Goal: Information Seeking & Learning: Learn about a topic

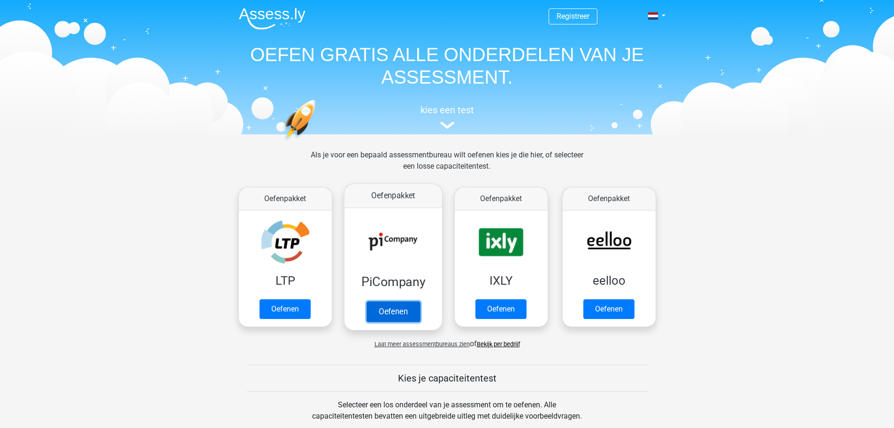
click at [394, 307] on link "Oefenen" at bounding box center [393, 311] width 54 height 21
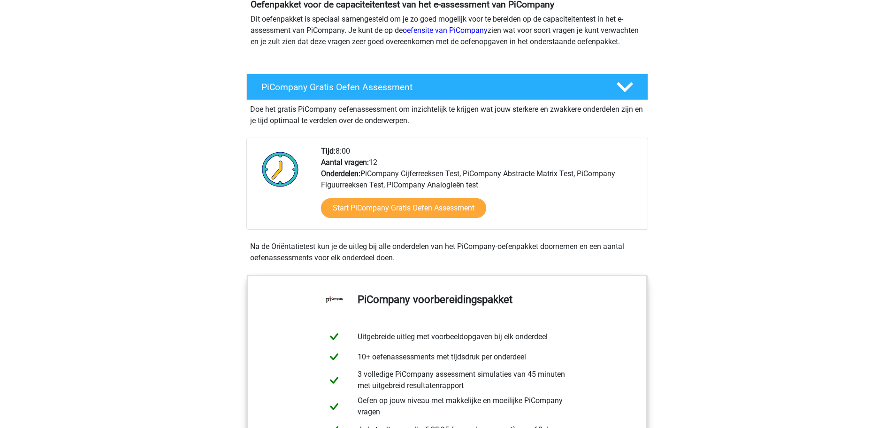
scroll to position [141, 0]
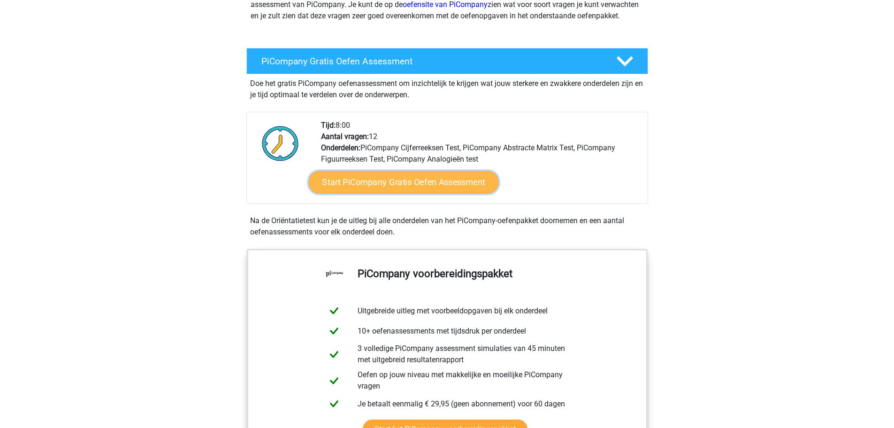
click at [389, 190] on link "Start PiCompany Gratis Oefen Assessment" at bounding box center [403, 182] width 190 height 23
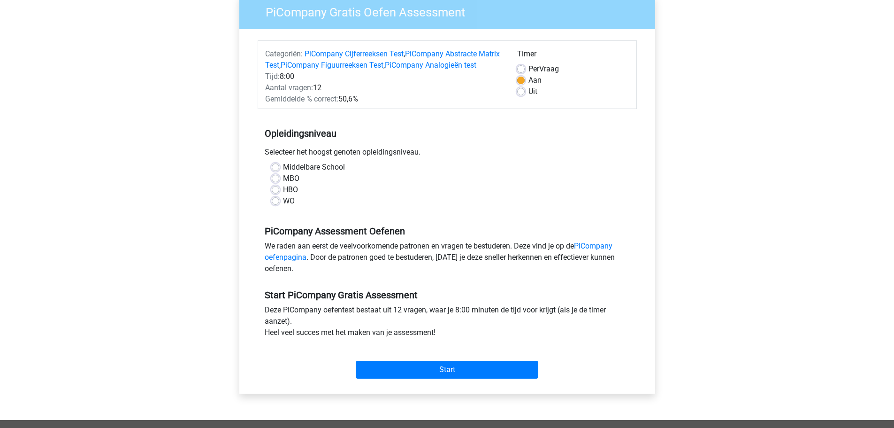
scroll to position [94, 0]
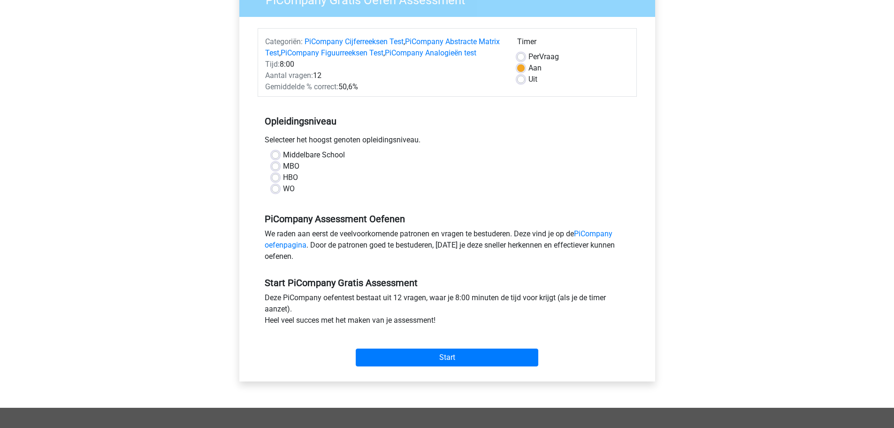
click at [283, 183] on label "HBO" at bounding box center [290, 177] width 15 height 11
click at [275, 181] on input "HBO" at bounding box center [276, 176] width 8 height 9
radio input "true"
click at [493, 366] on input "Start" at bounding box center [447, 357] width 183 height 18
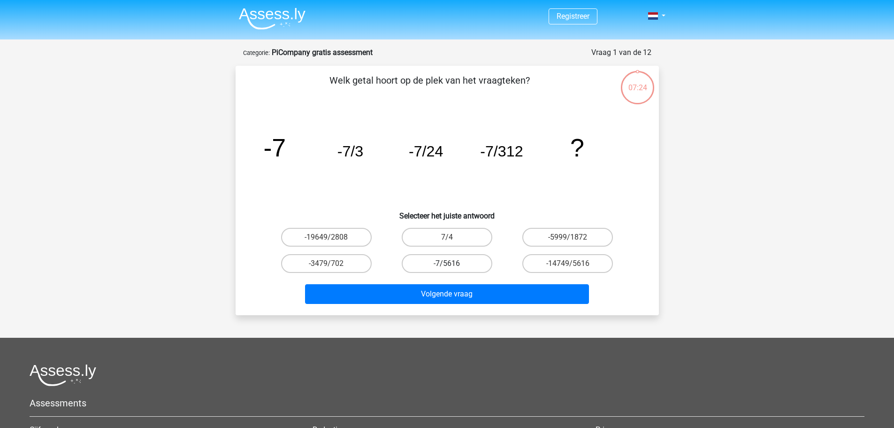
click at [439, 262] on label "-7/5616" at bounding box center [447, 263] width 91 height 19
click at [447, 263] on input "-7/5616" at bounding box center [450, 266] width 6 height 6
radio input "true"
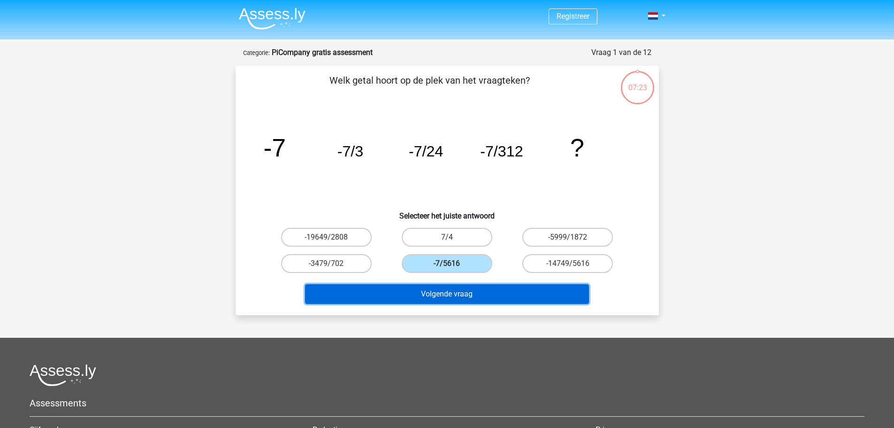
click at [447, 292] on button "Volgende vraag" at bounding box center [447, 294] width 284 height 20
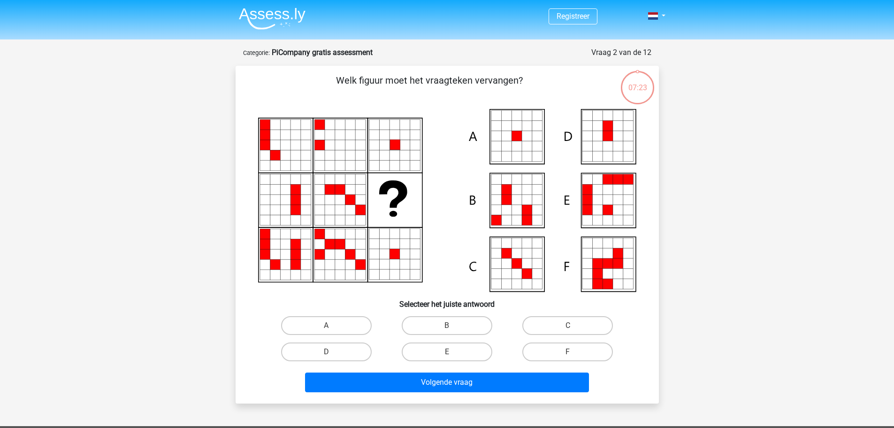
scroll to position [47, 0]
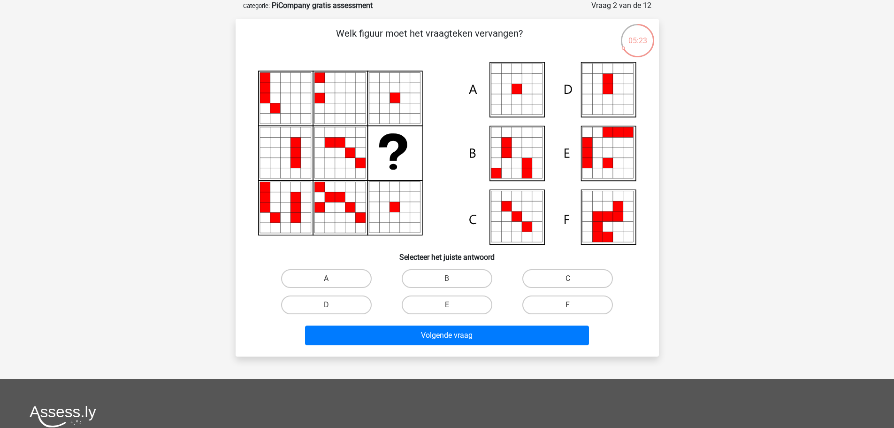
click at [517, 87] on icon at bounding box center [517, 89] width 10 height 10
click at [335, 279] on label "A" at bounding box center [326, 278] width 91 height 19
click at [332, 279] on input "A" at bounding box center [329, 281] width 6 height 6
radio input "true"
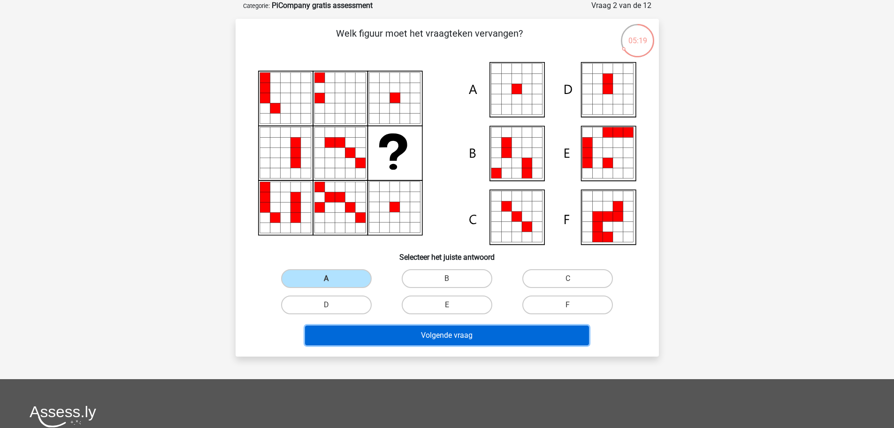
click at [445, 338] on button "Volgende vraag" at bounding box center [447, 335] width 284 height 20
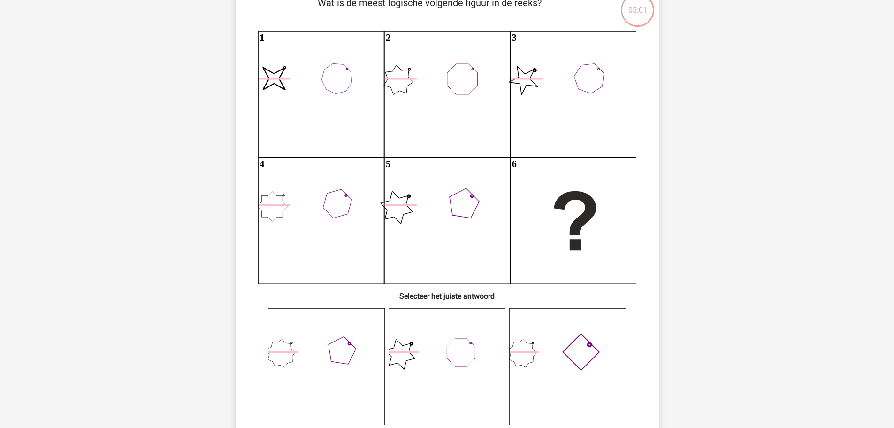
scroll to position [94, 0]
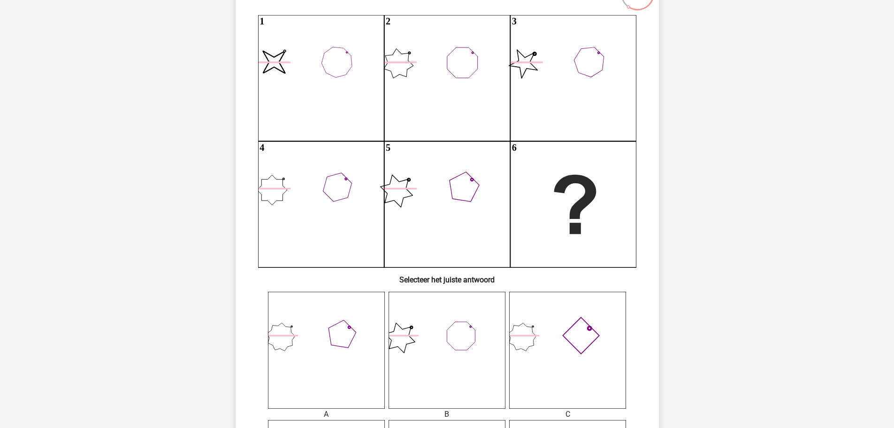
click at [341, 336] on icon at bounding box center [326, 349] width 117 height 117
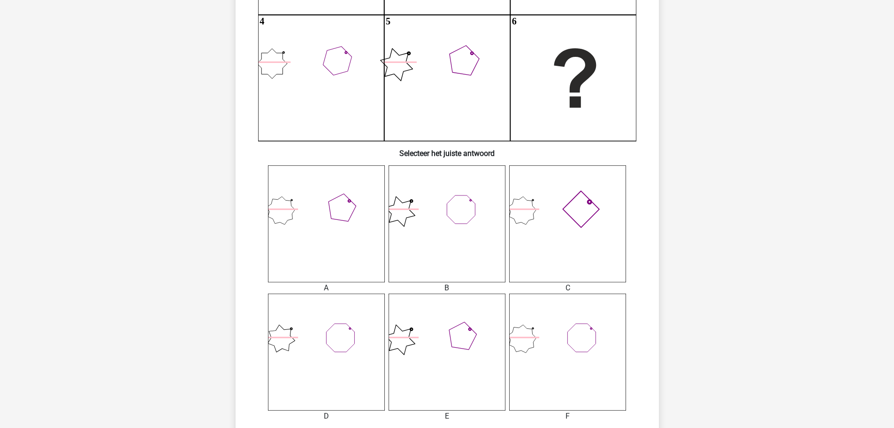
scroll to position [235, 0]
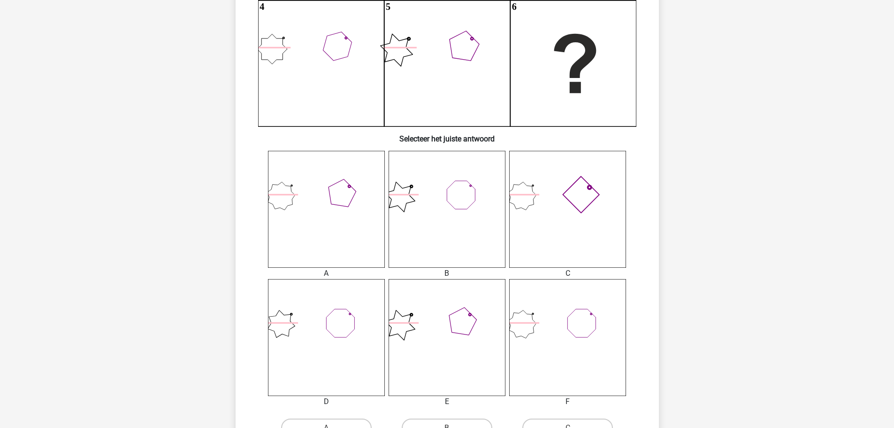
click at [332, 210] on icon at bounding box center [326, 209] width 117 height 117
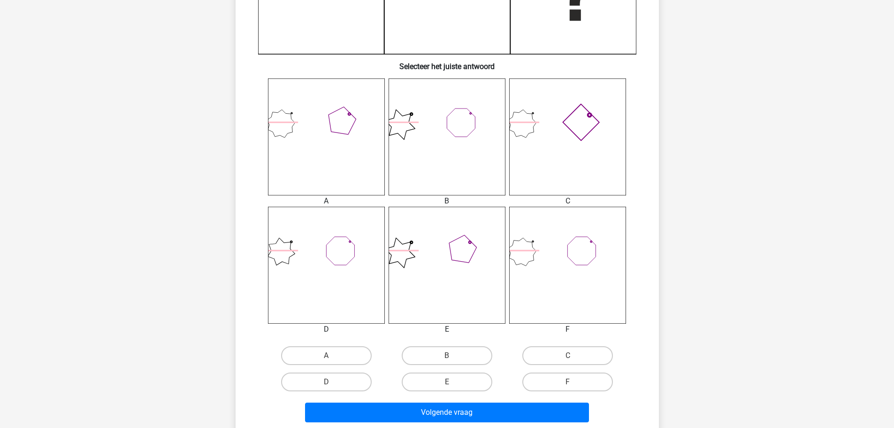
scroll to position [329, 0]
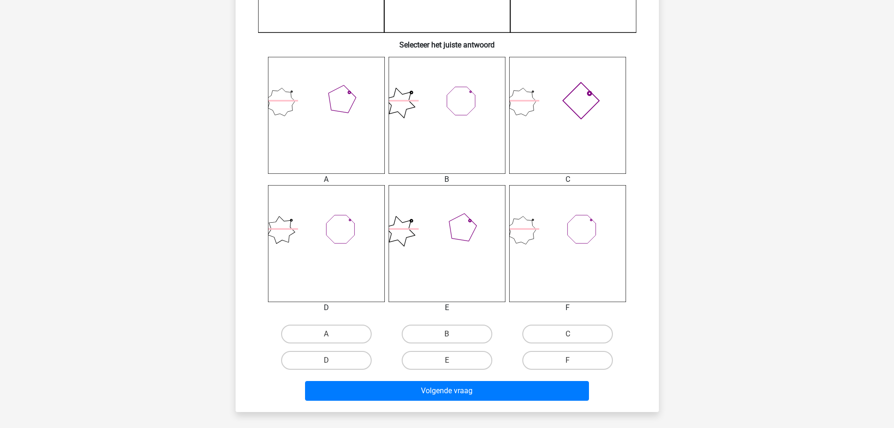
click at [329, 334] on input "A" at bounding box center [329, 337] width 6 height 6
radio input "true"
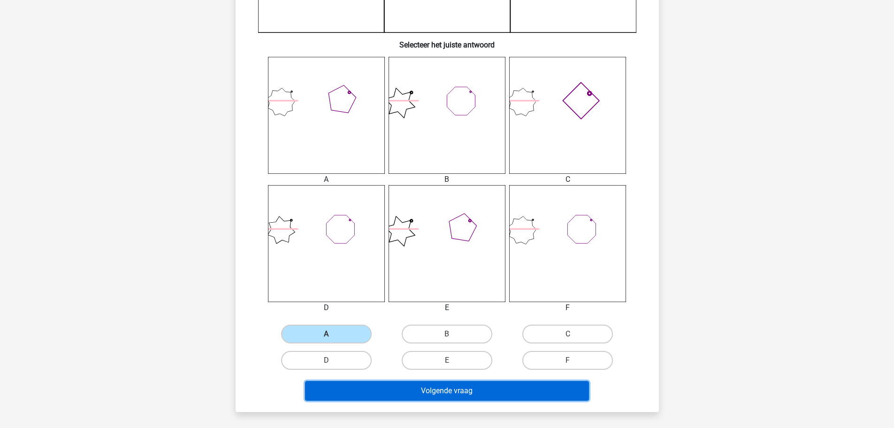
click at [408, 390] on button "Volgende vraag" at bounding box center [447, 391] width 284 height 20
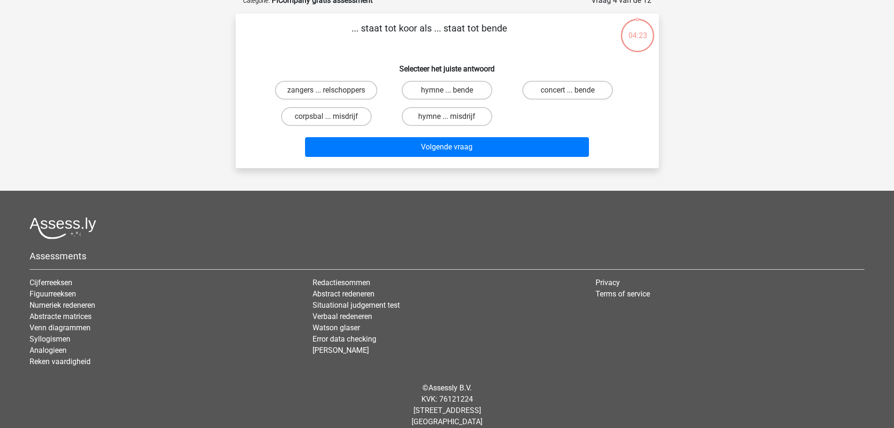
scroll to position [47, 0]
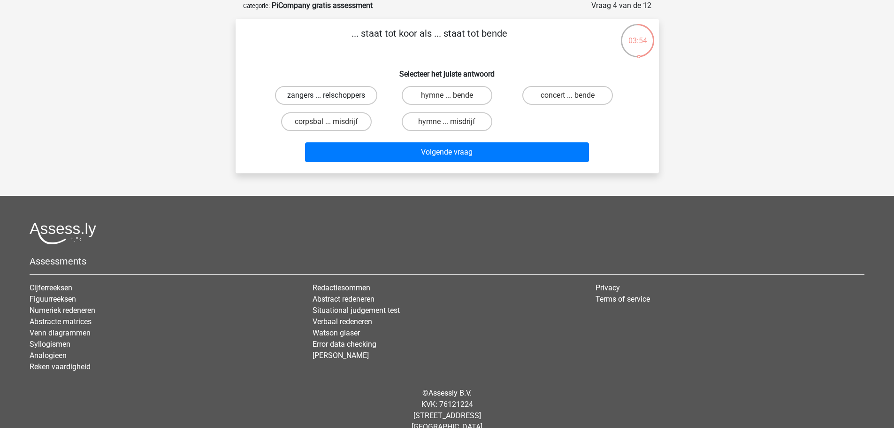
click at [315, 96] on label "zangers ... relschoppers" at bounding box center [326, 95] width 102 height 19
click at [326, 96] on input "zangers ... relschoppers" at bounding box center [329, 98] width 6 height 6
radio input "true"
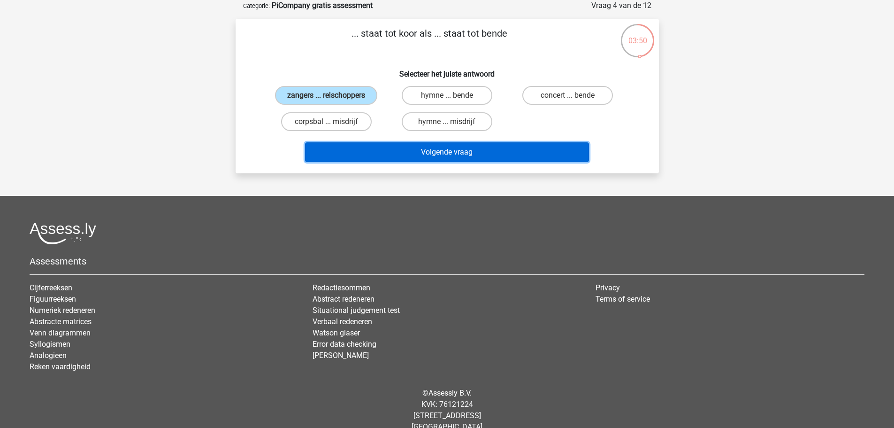
click at [411, 152] on button "Volgende vraag" at bounding box center [447, 152] width 284 height 20
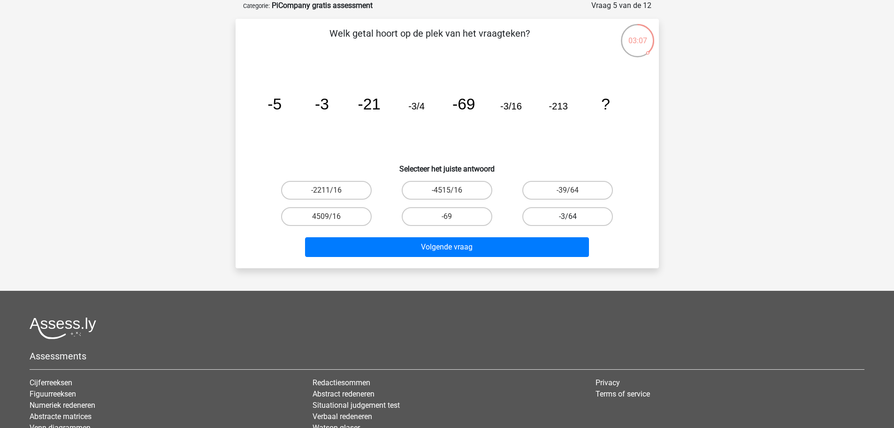
click at [559, 218] on label "-3/64" at bounding box center [567, 216] width 91 height 19
click at [568, 218] on input "-3/64" at bounding box center [571, 219] width 6 height 6
radio input "true"
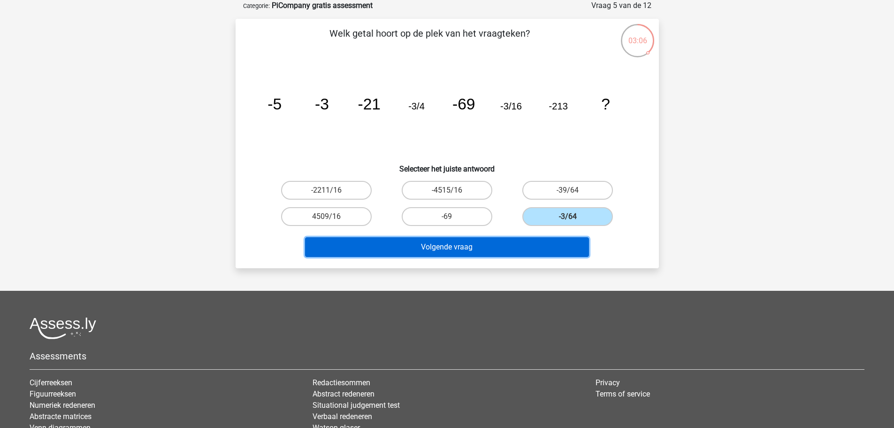
click at [496, 245] on button "Volgende vraag" at bounding box center [447, 247] width 284 height 20
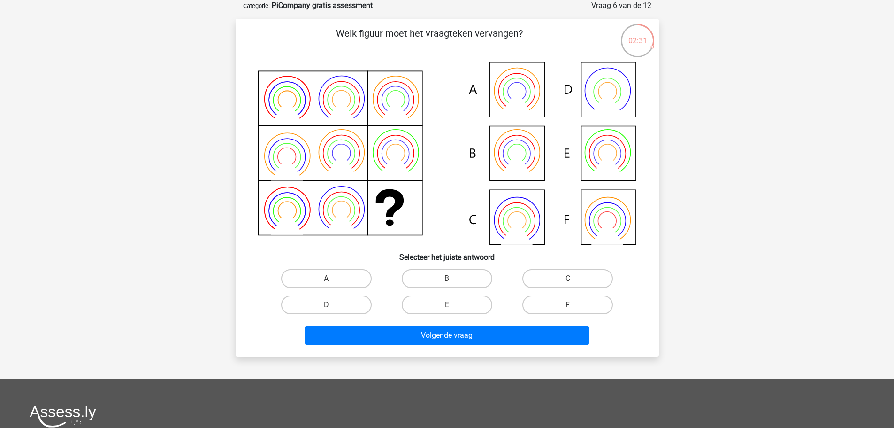
click at [518, 158] on icon at bounding box center [516, 164] width 32 height 25
click at [463, 276] on label "B" at bounding box center [447, 278] width 91 height 19
click at [453, 278] on input "B" at bounding box center [450, 281] width 6 height 6
radio input "true"
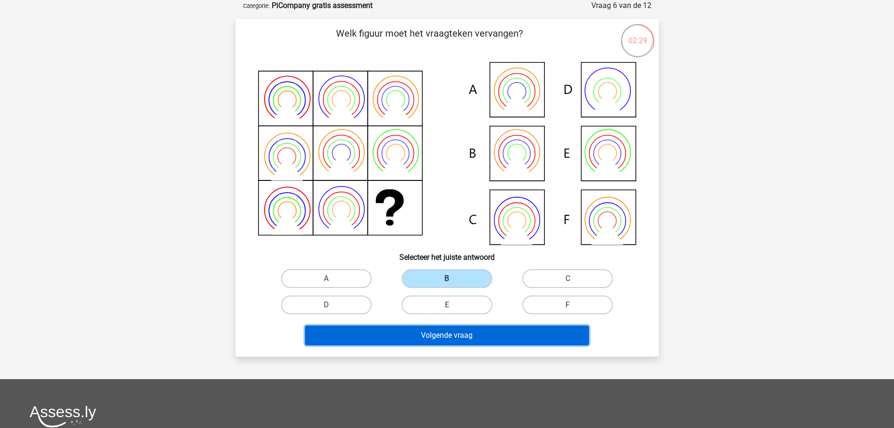
click at [465, 334] on button "Volgende vraag" at bounding box center [447, 335] width 284 height 20
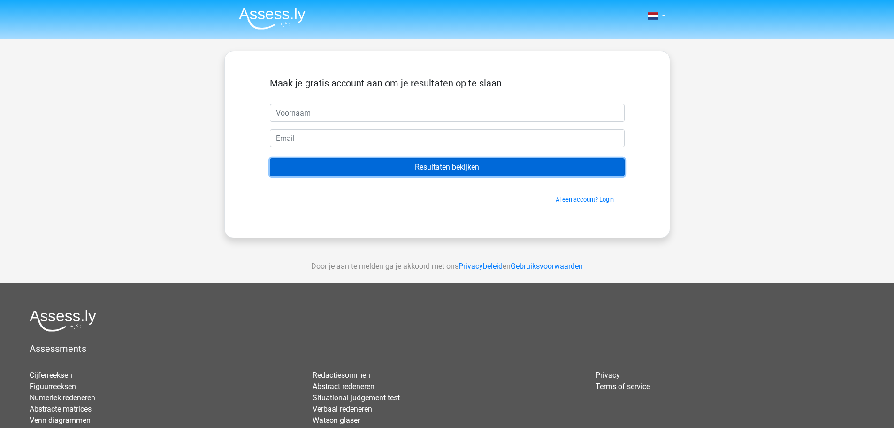
click at [442, 163] on input "Resultaten bekijken" at bounding box center [447, 167] width 355 height 18
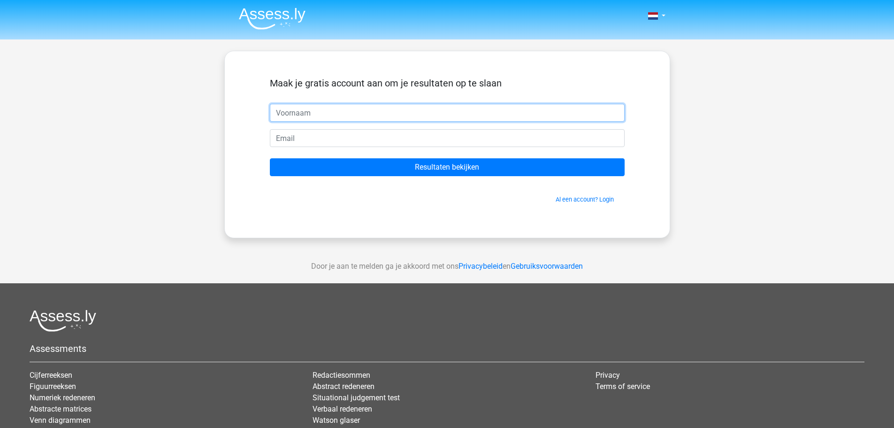
click at [370, 111] on input "text" at bounding box center [447, 113] width 355 height 18
type input "[PERSON_NAME]"
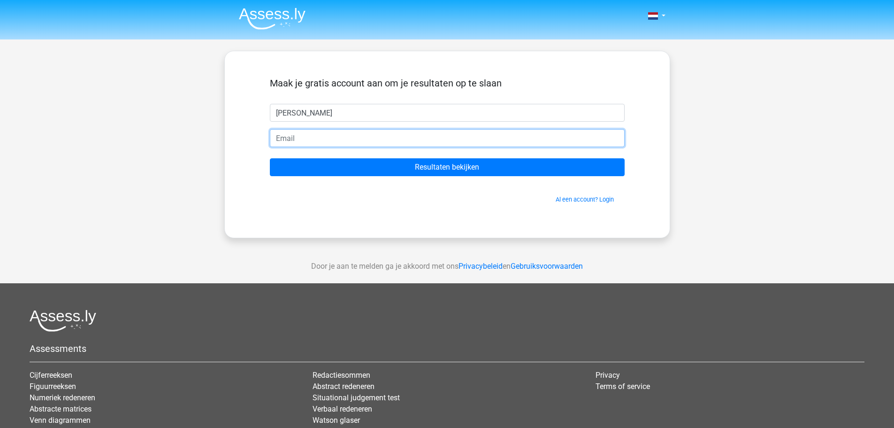
click at [360, 137] on input "email" at bounding box center [447, 138] width 355 height 18
type input "[PERSON_NAME][EMAIL_ADDRESS][DOMAIN_NAME]"
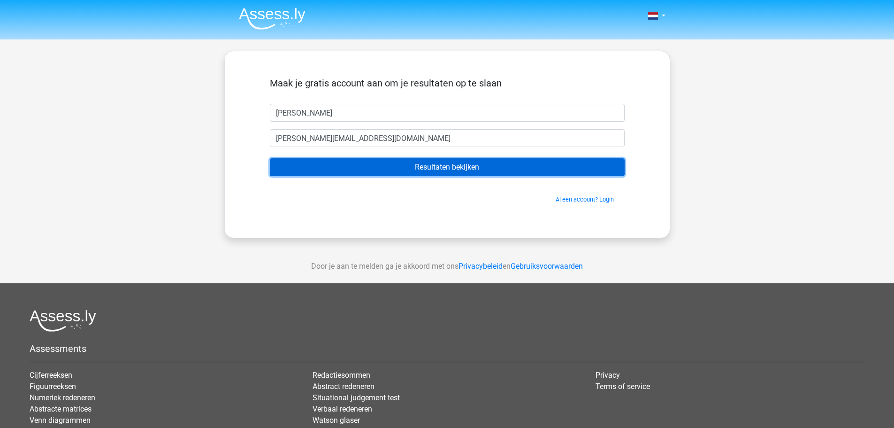
click at [400, 168] on input "Resultaten bekijken" at bounding box center [447, 167] width 355 height 18
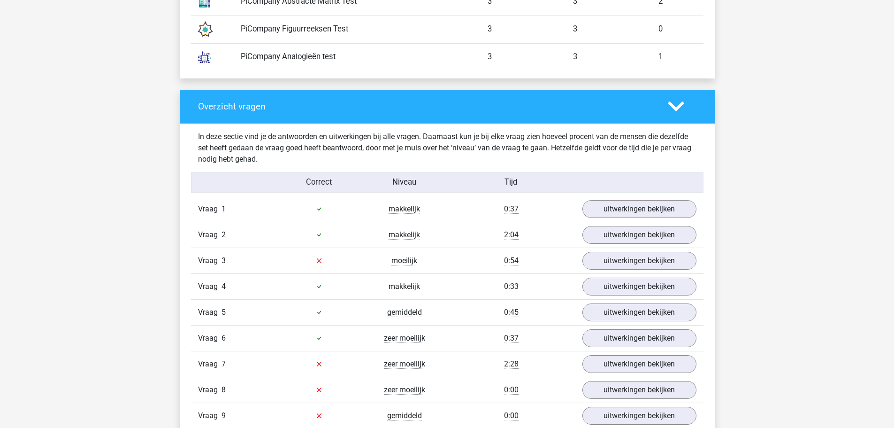
scroll to position [939, 0]
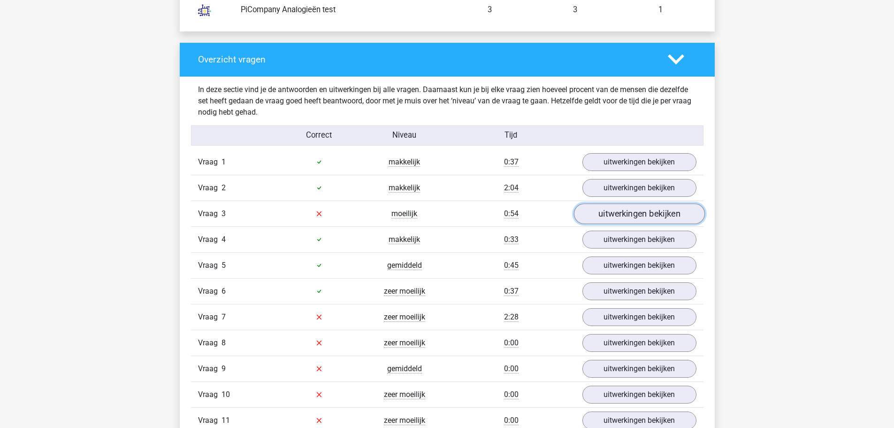
click at [629, 212] on link "uitwerkingen bekijken" at bounding box center [639, 213] width 131 height 21
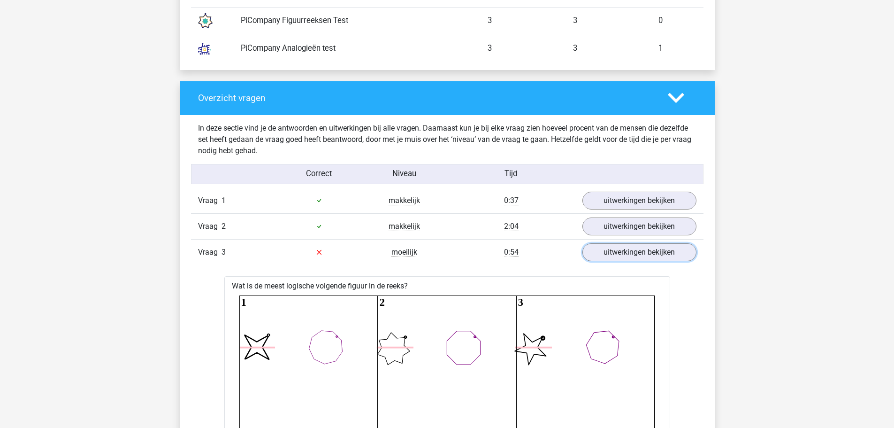
scroll to position [892, 0]
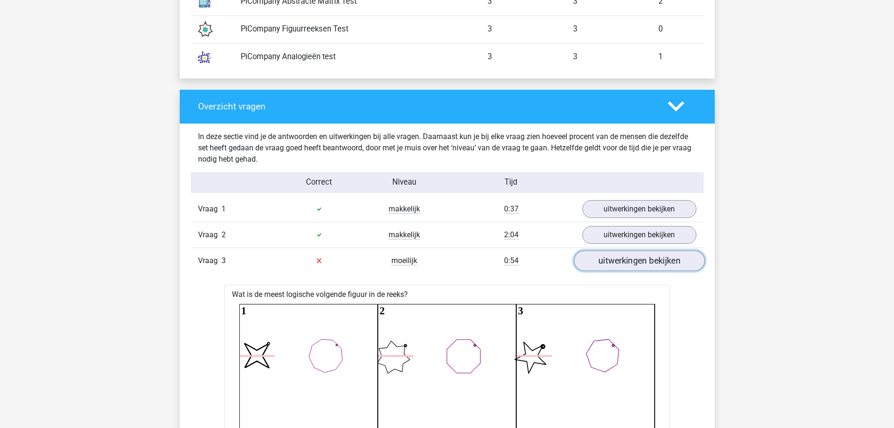
click at [594, 261] on link "uitwerkingen bekijken" at bounding box center [639, 260] width 131 height 21
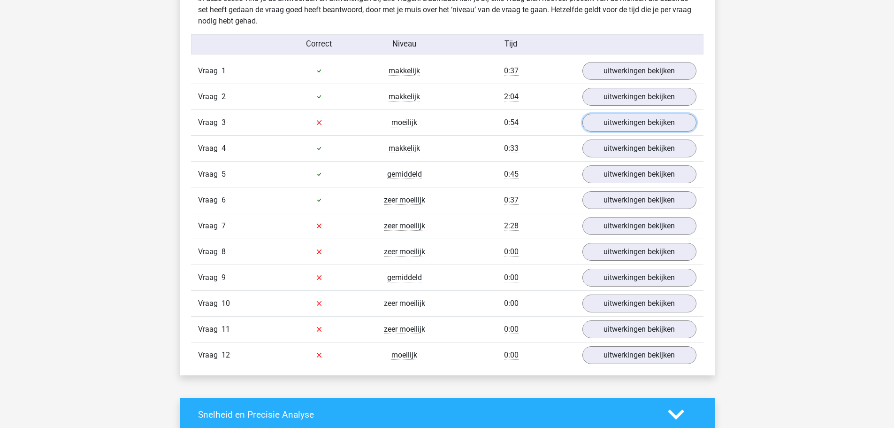
scroll to position [1033, 0]
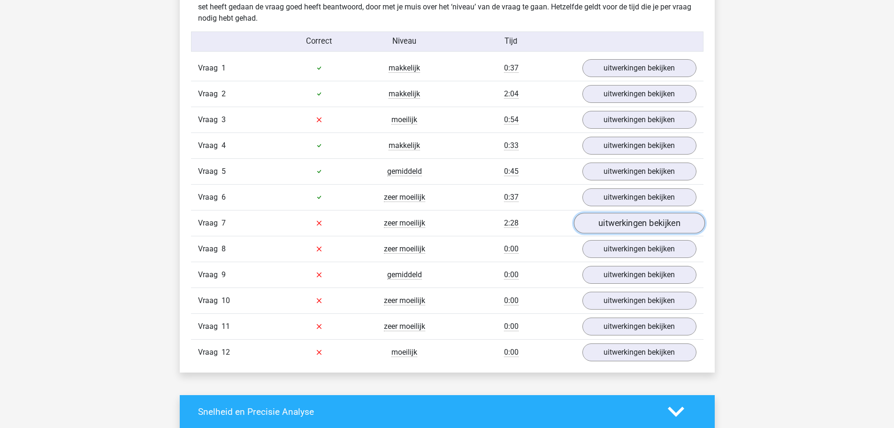
click at [622, 223] on link "uitwerkingen bekijken" at bounding box center [639, 223] width 131 height 21
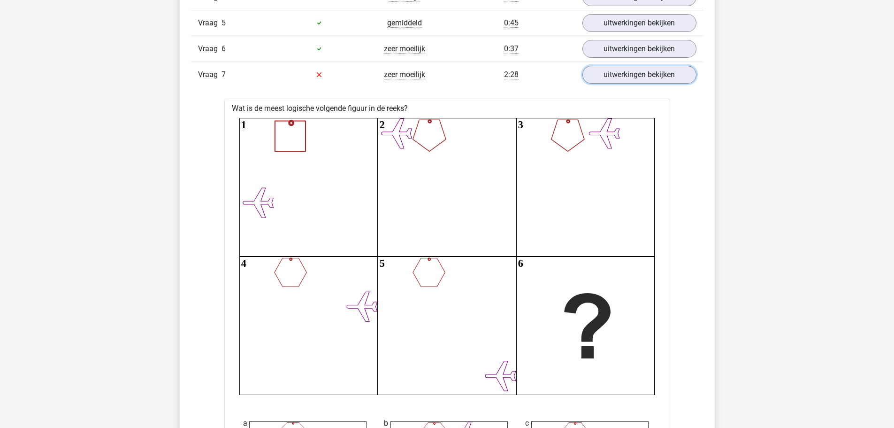
scroll to position [1080, 0]
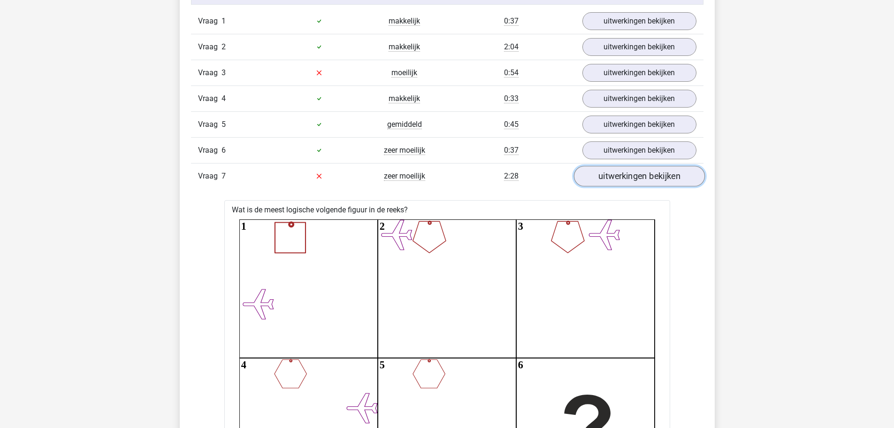
click at [624, 173] on link "uitwerkingen bekijken" at bounding box center [639, 176] width 131 height 21
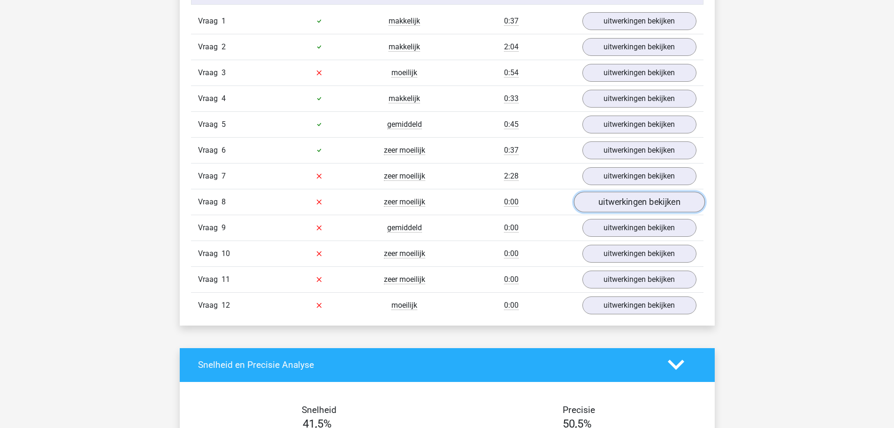
click at [634, 202] on link "uitwerkingen bekijken" at bounding box center [639, 201] width 131 height 21
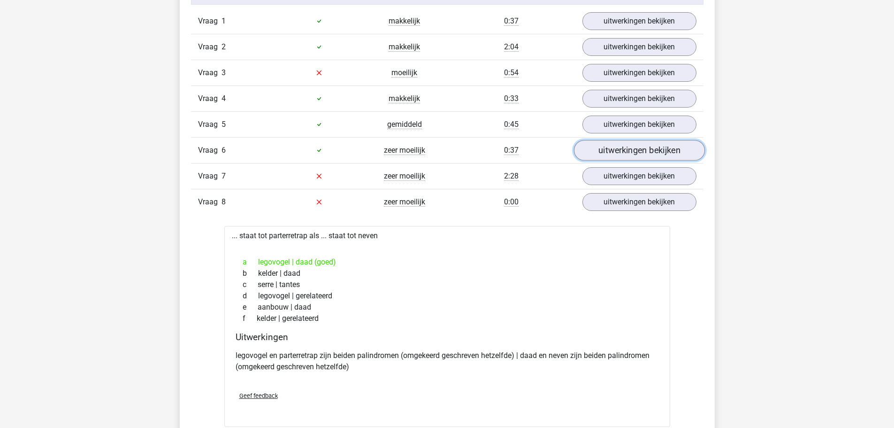
click at [635, 149] on link "uitwerkingen bekijken" at bounding box center [639, 150] width 131 height 21
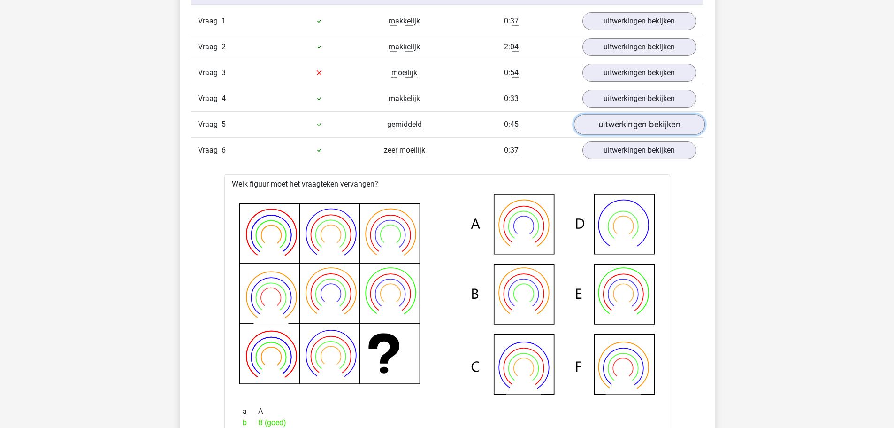
click at [618, 120] on link "uitwerkingen bekijken" at bounding box center [639, 124] width 131 height 21
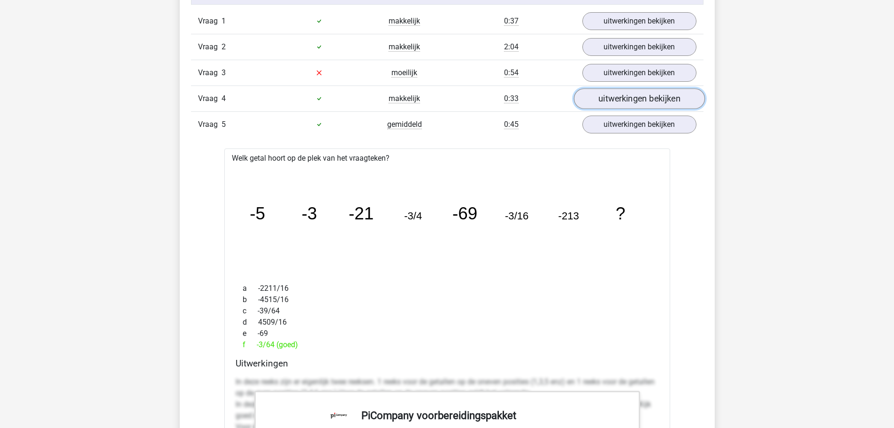
click at [628, 96] on link "uitwerkingen bekijken" at bounding box center [639, 98] width 131 height 21
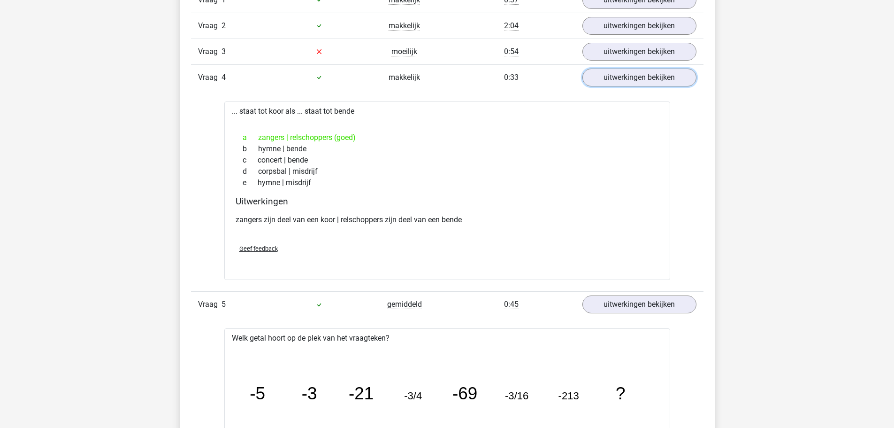
scroll to position [1033, 0]
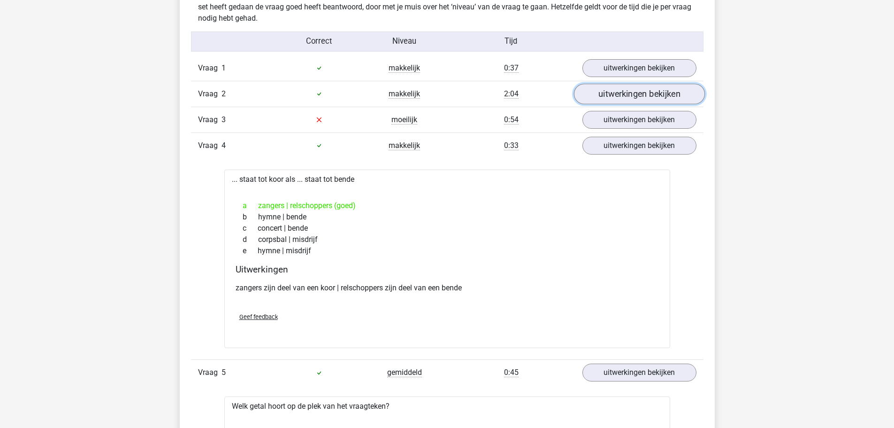
click at [620, 91] on link "uitwerkingen bekijken" at bounding box center [639, 94] width 131 height 21
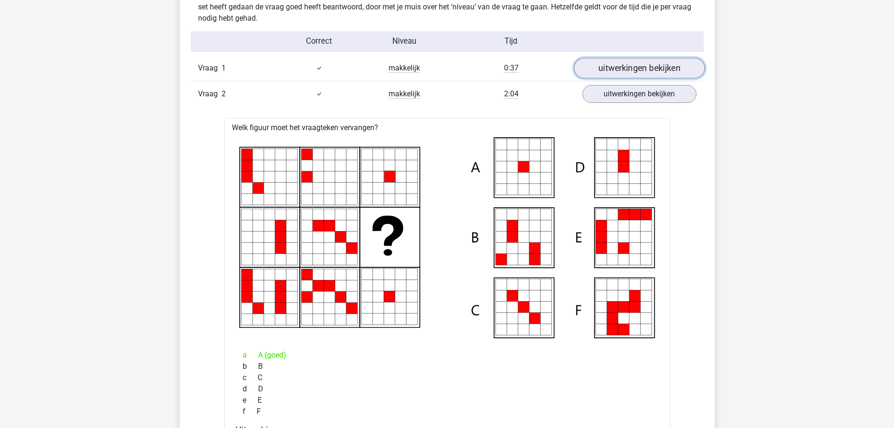
click at [597, 67] on link "uitwerkingen bekijken" at bounding box center [639, 68] width 131 height 21
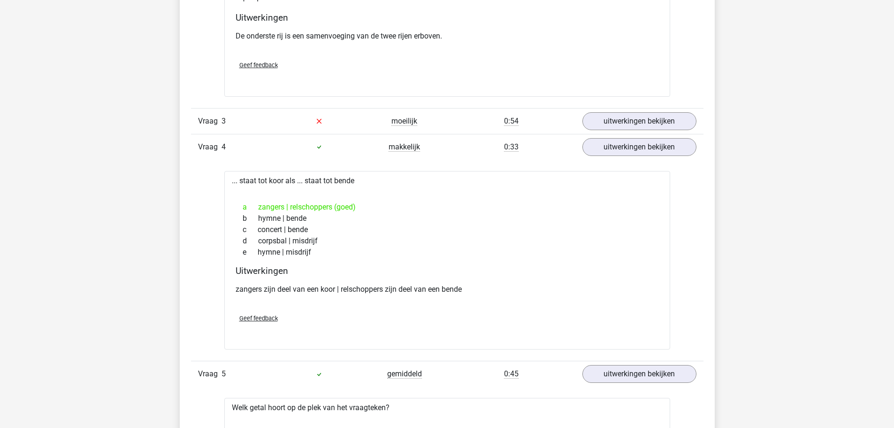
scroll to position [1924, 0]
click at [630, 120] on link "uitwerkingen bekijken" at bounding box center [639, 120] width 131 height 21
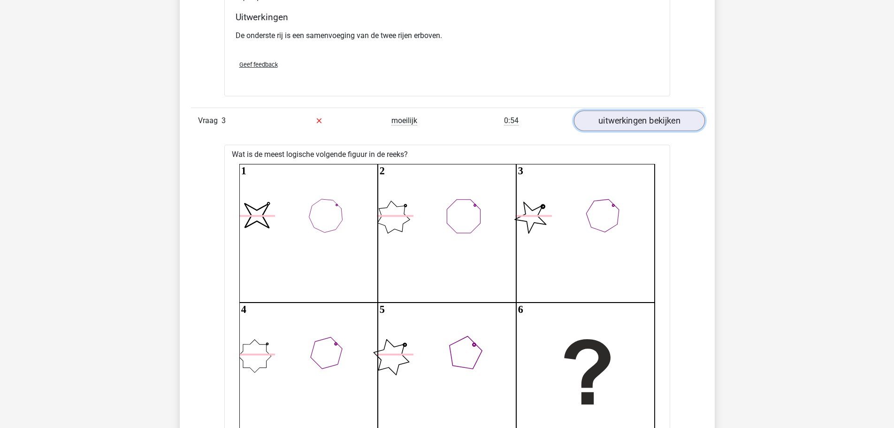
click at [654, 117] on link "uitwerkingen bekijken" at bounding box center [639, 120] width 131 height 21
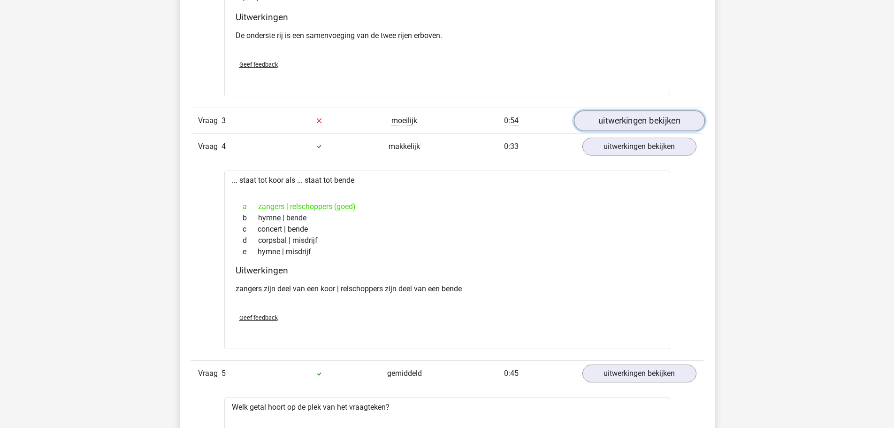
click at [645, 121] on link "uitwerkingen bekijken" at bounding box center [639, 120] width 131 height 21
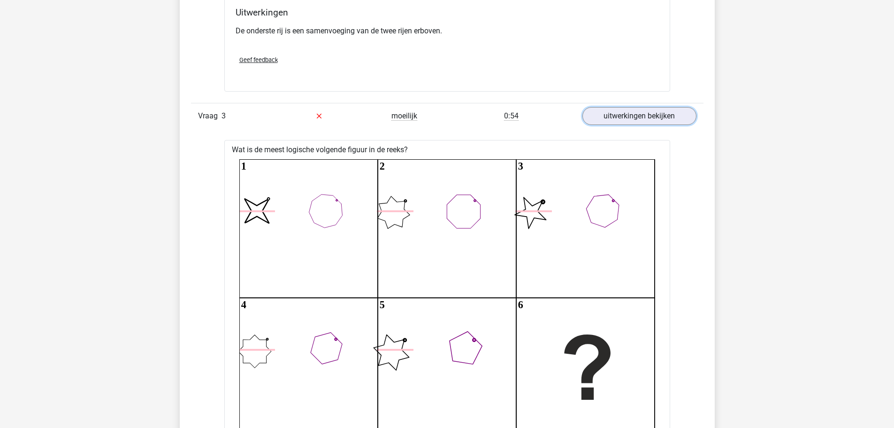
scroll to position [1830, 0]
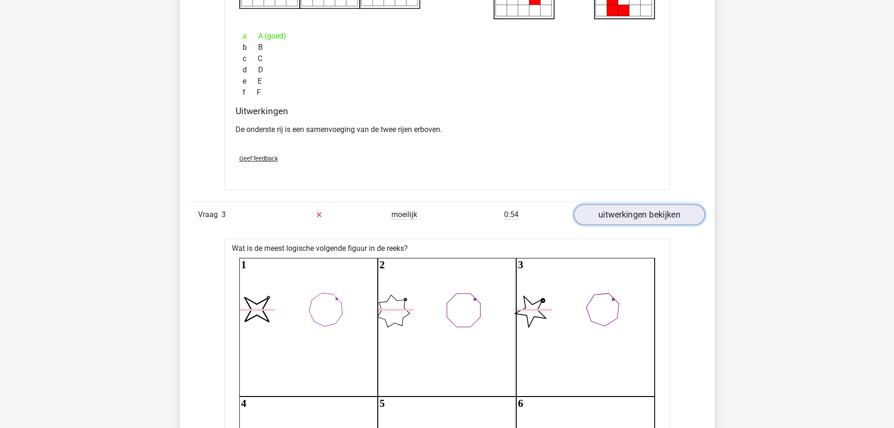
click at [645, 213] on link "uitwerkingen bekijken" at bounding box center [639, 214] width 131 height 21
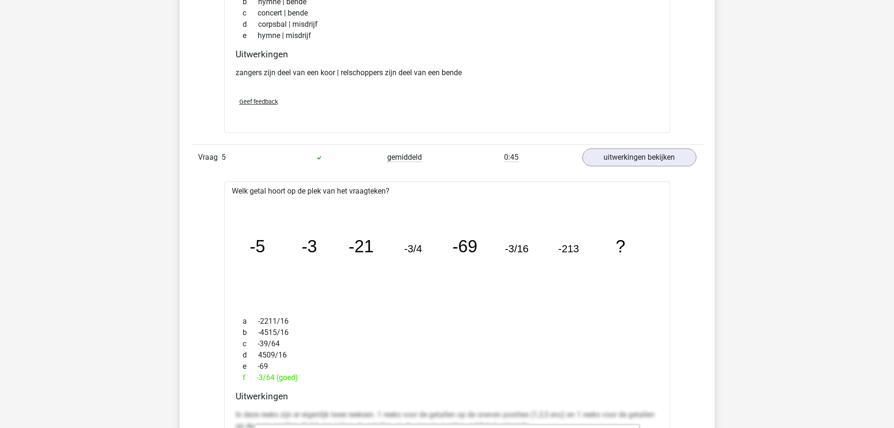
scroll to position [2159, 0]
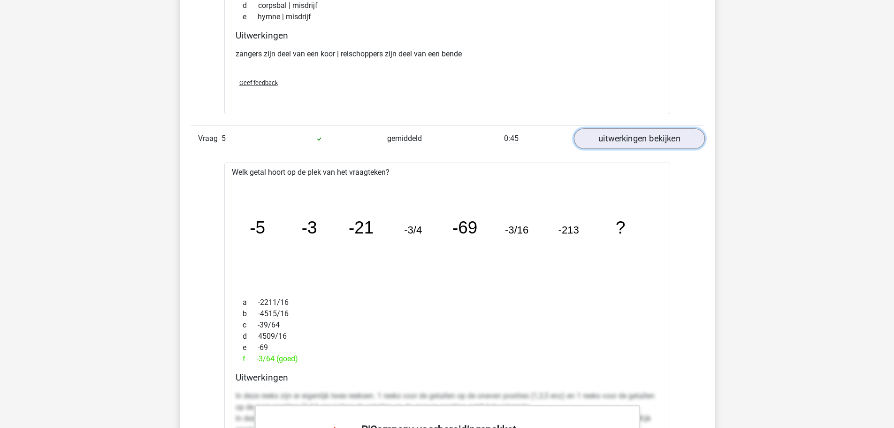
click at [653, 139] on link "uitwerkingen bekijken" at bounding box center [639, 138] width 131 height 21
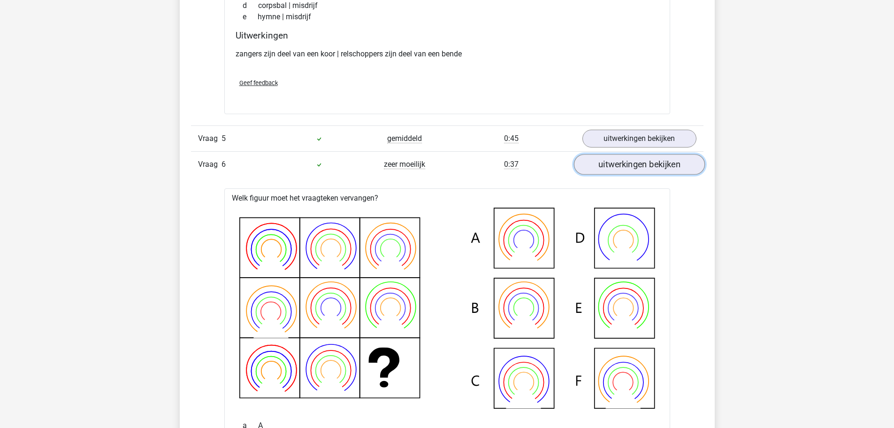
click at [668, 164] on link "uitwerkingen bekijken" at bounding box center [639, 164] width 131 height 21
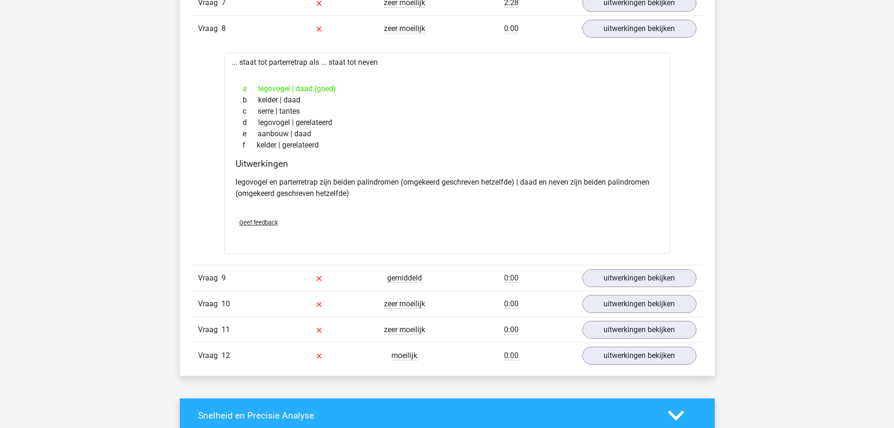
scroll to position [2206, 0]
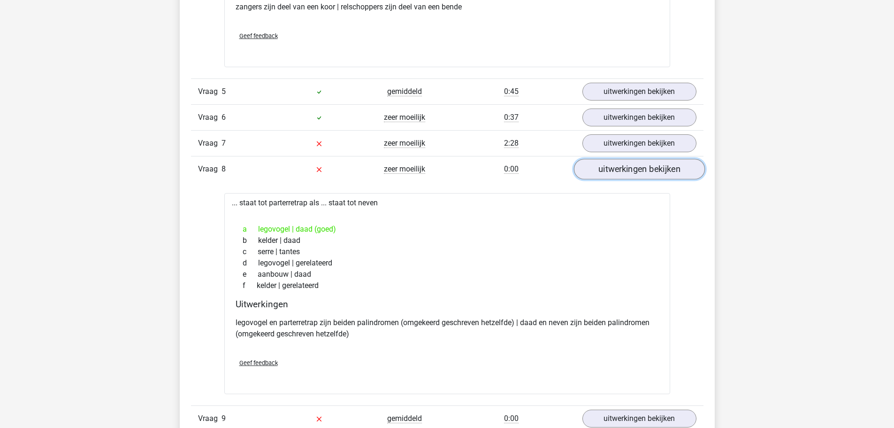
click at [683, 173] on link "uitwerkingen bekijken" at bounding box center [639, 169] width 131 height 21
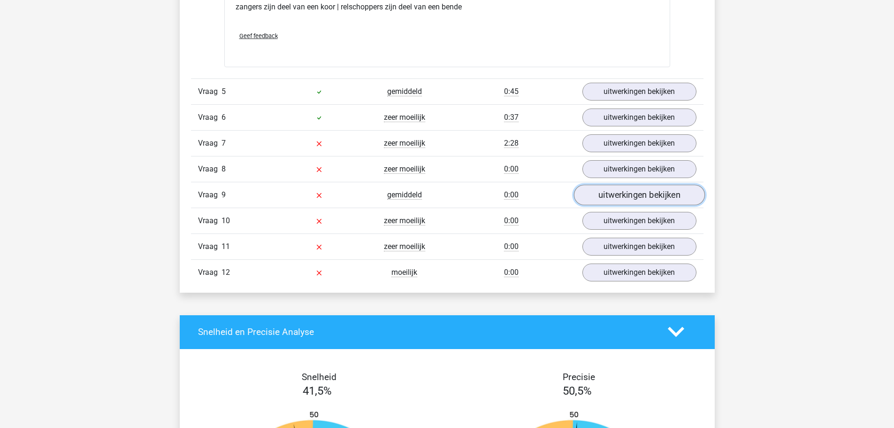
click at [673, 194] on link "uitwerkingen bekijken" at bounding box center [639, 194] width 131 height 21
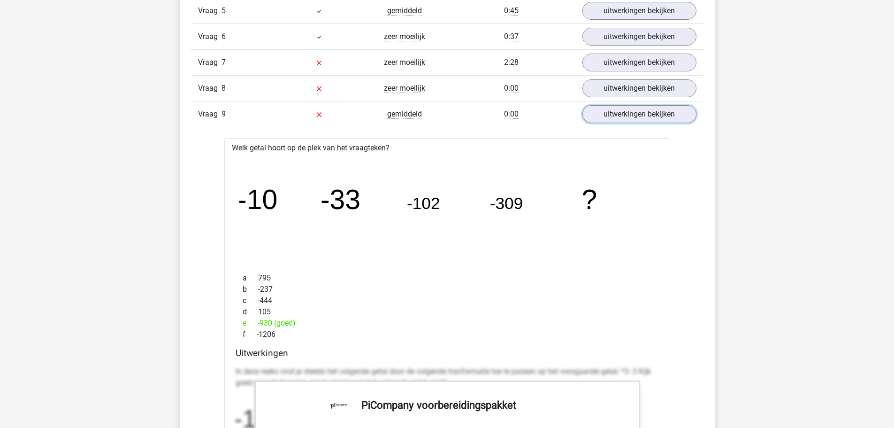
scroll to position [2300, 0]
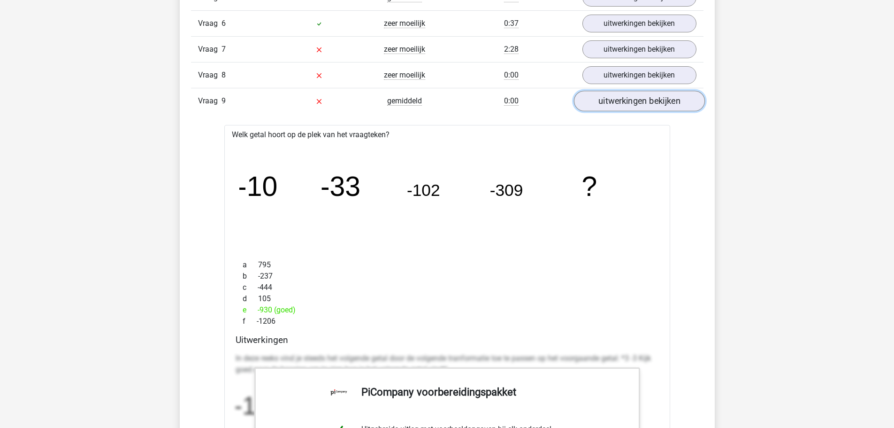
click at [672, 98] on link "uitwerkingen bekijken" at bounding box center [639, 101] width 131 height 21
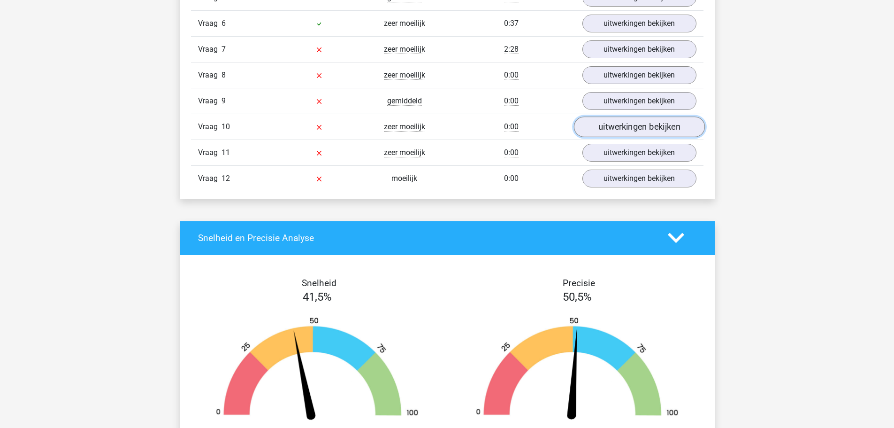
click at [657, 123] on link "uitwerkingen bekijken" at bounding box center [639, 126] width 131 height 21
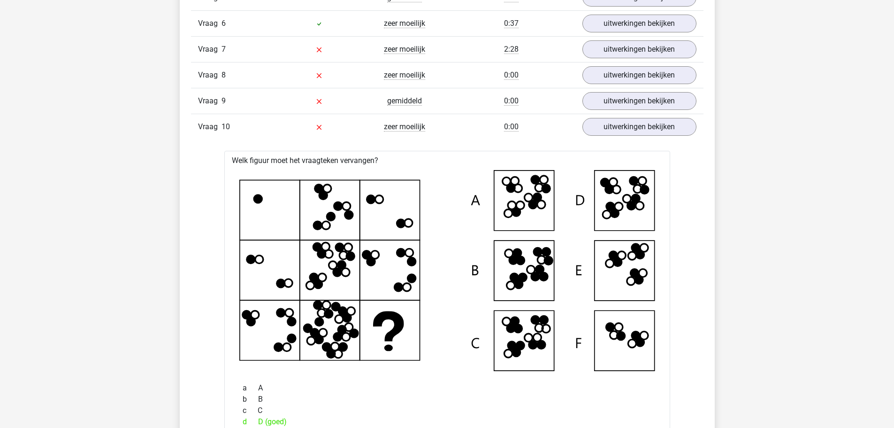
click at [627, 199] on icon at bounding box center [447, 270] width 416 height 201
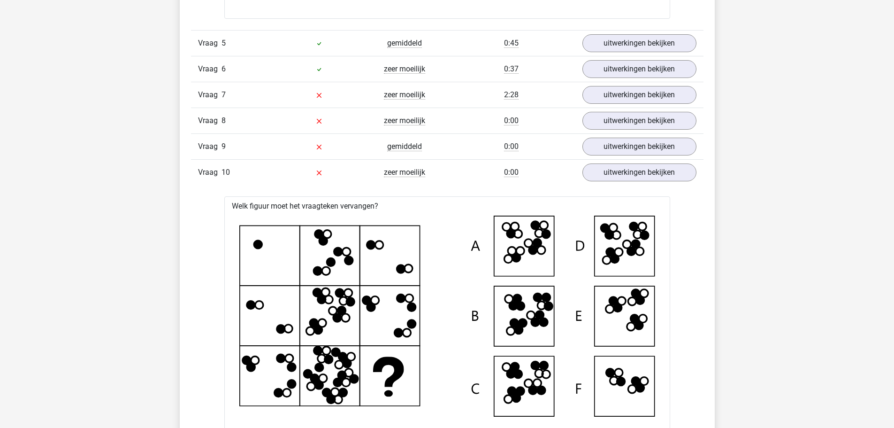
scroll to position [2253, 0]
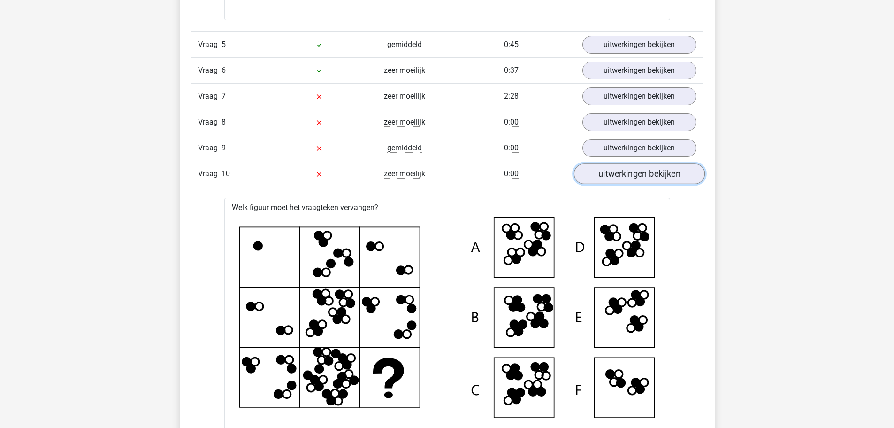
click at [664, 173] on link "uitwerkingen bekijken" at bounding box center [639, 173] width 131 height 21
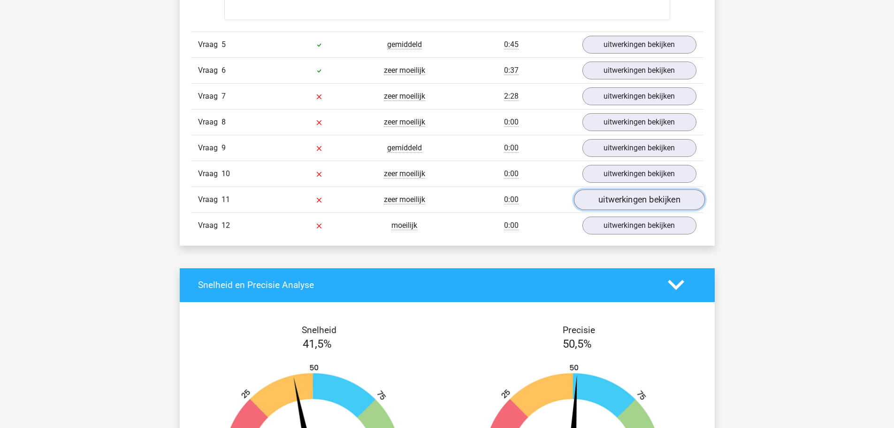
click at [636, 197] on link "uitwerkingen bekijken" at bounding box center [639, 199] width 131 height 21
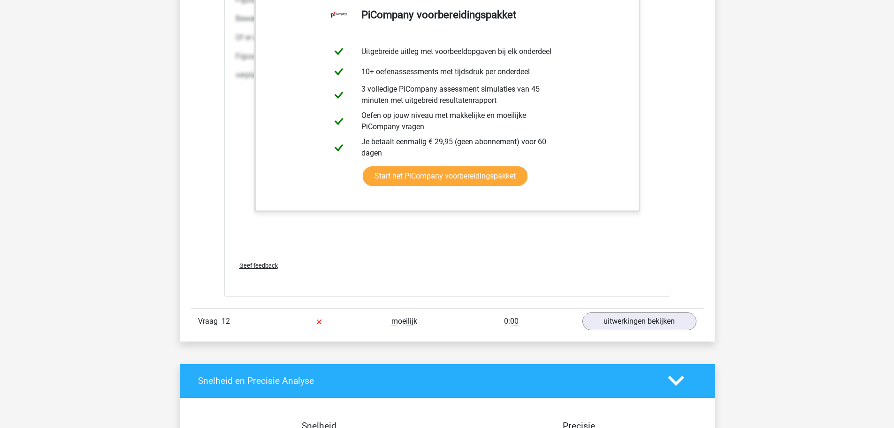
scroll to position [3145, 0]
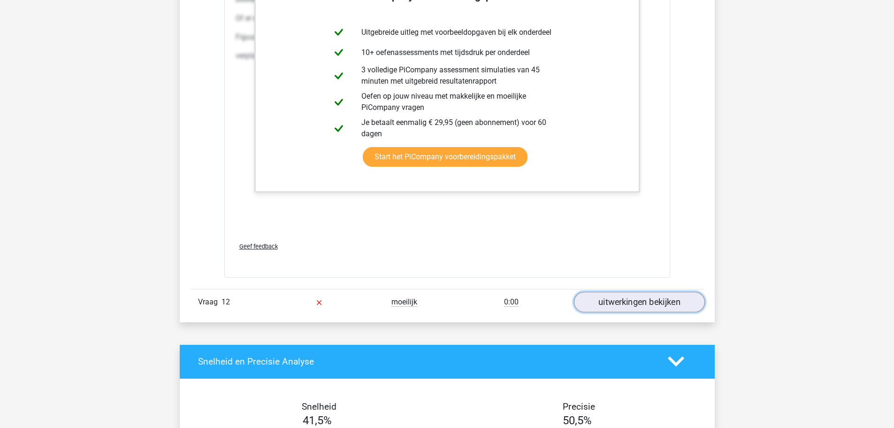
click at [670, 300] on link "uitwerkingen bekijken" at bounding box center [639, 301] width 131 height 21
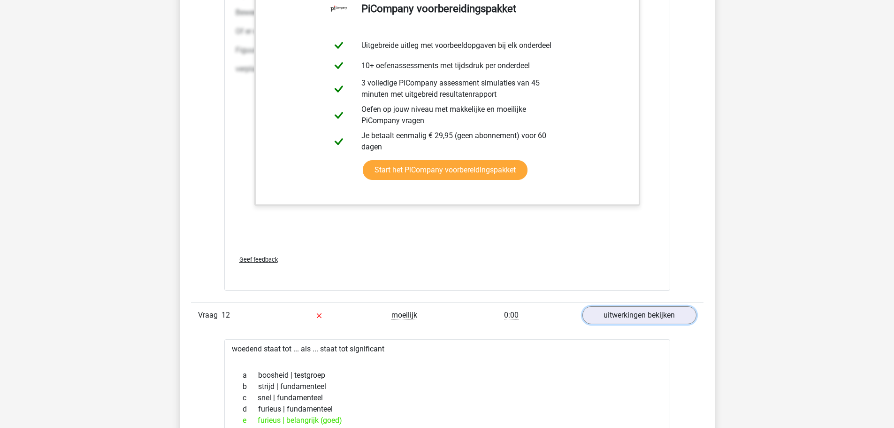
scroll to position [3098, 0]
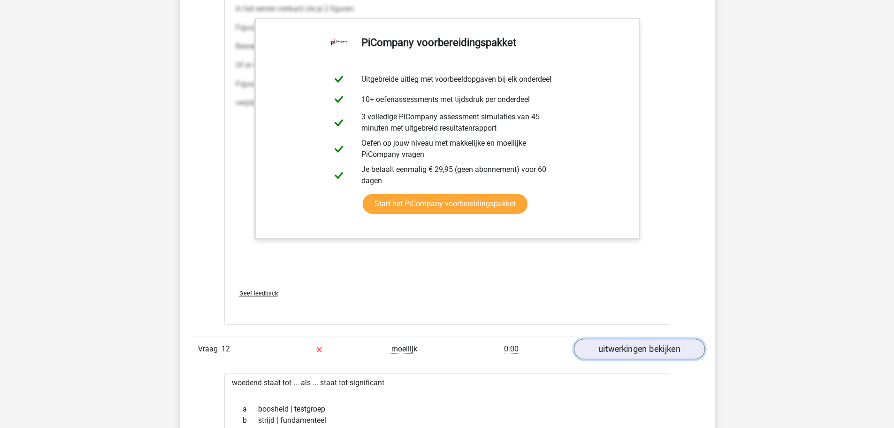
click at [637, 344] on link "uitwerkingen bekijken" at bounding box center [639, 348] width 131 height 21
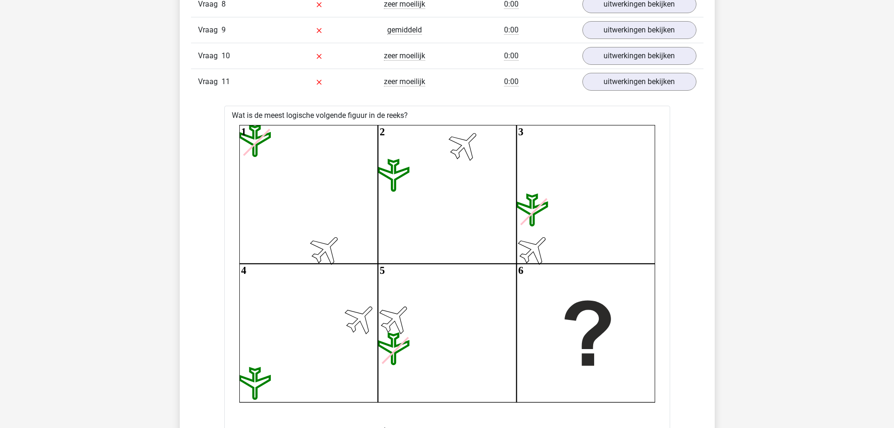
scroll to position [2347, 0]
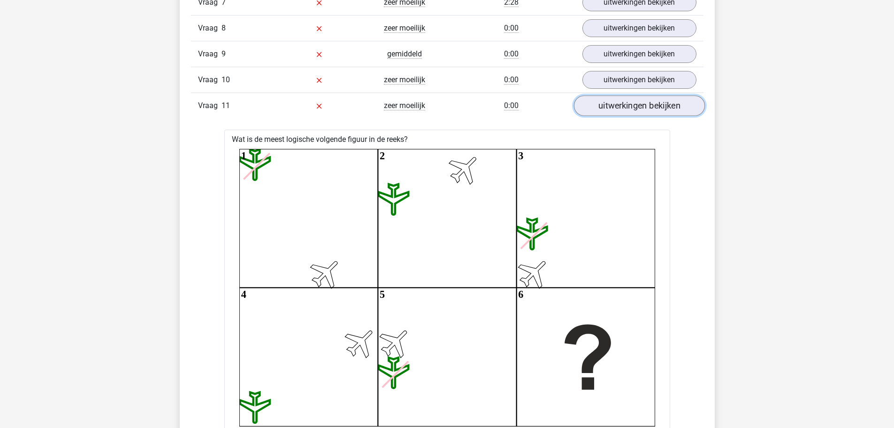
click at [658, 108] on link "uitwerkingen bekijken" at bounding box center [639, 105] width 131 height 21
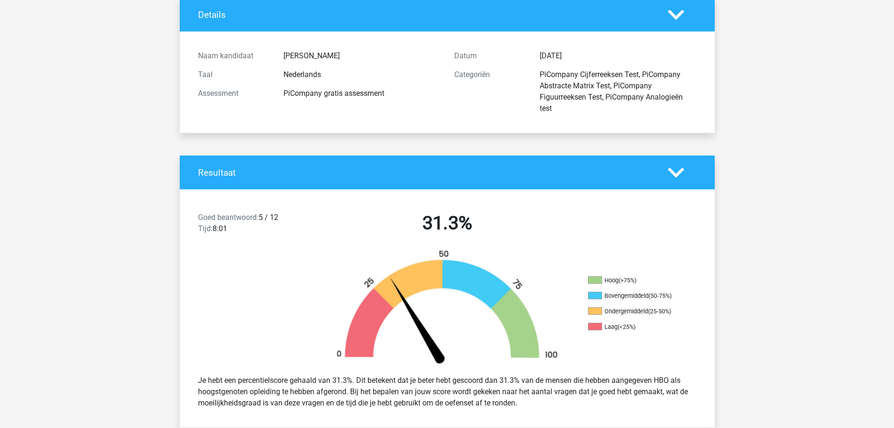
scroll to position [0, 0]
